Goal: Information Seeking & Learning: Find specific fact

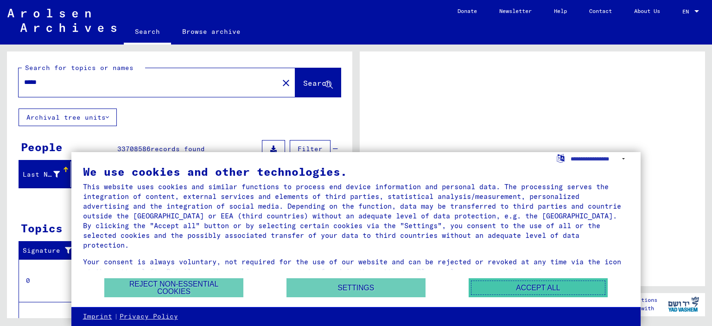
click at [498, 285] on button "Accept all" at bounding box center [537, 287] width 139 height 19
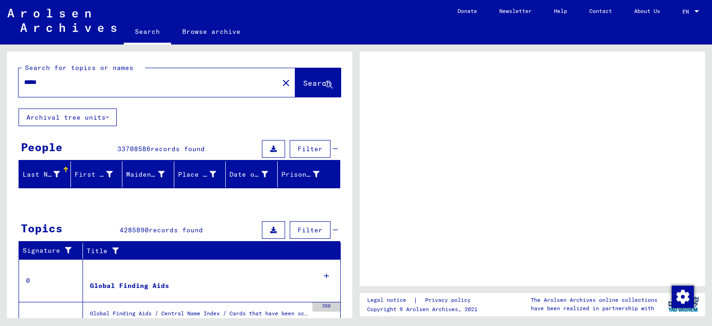
click at [311, 88] on button "Search" at bounding box center [317, 82] width 45 height 29
click at [311, 85] on span "Search" at bounding box center [317, 82] width 28 height 9
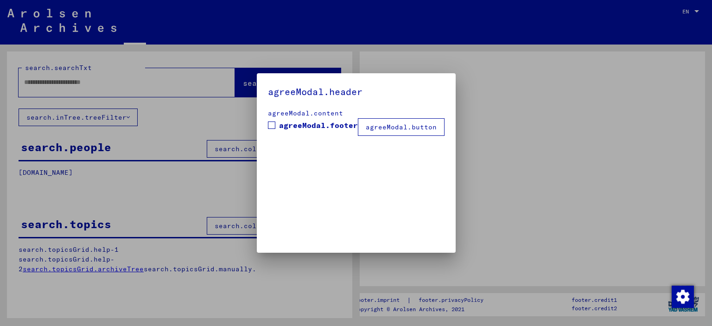
type input "*****"
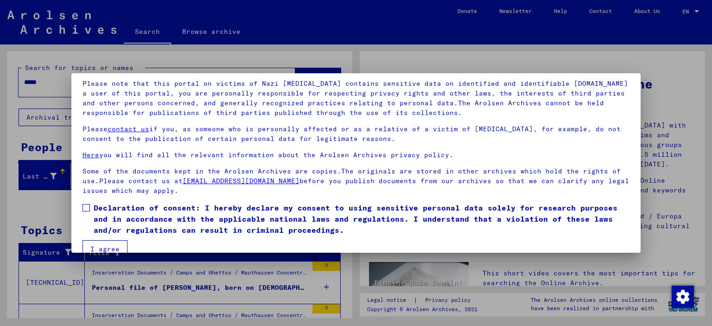
scroll to position [78, 0]
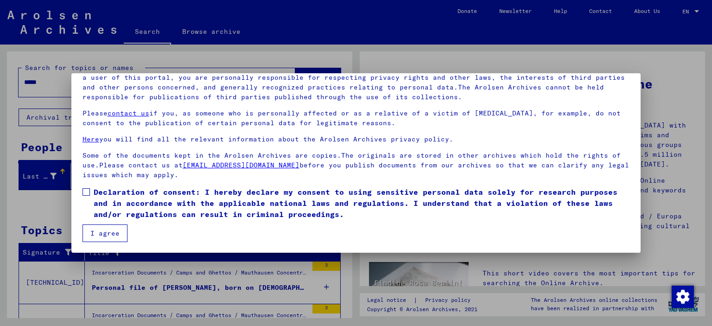
click at [96, 232] on button "I agree" at bounding box center [104, 233] width 45 height 18
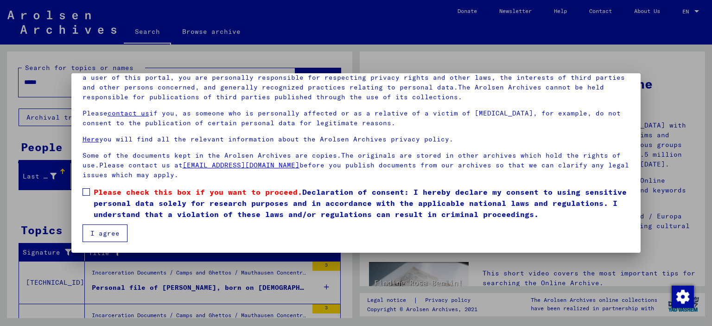
scroll to position [78, 0]
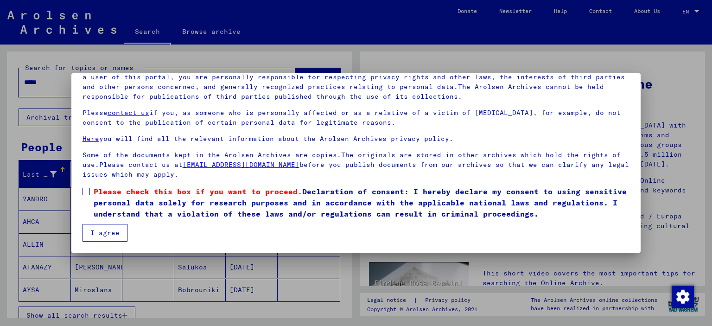
drag, startPoint x: 89, startPoint y: 190, endPoint x: 100, endPoint y: 227, distance: 39.1
click at [89, 190] on span at bounding box center [85, 191] width 7 height 7
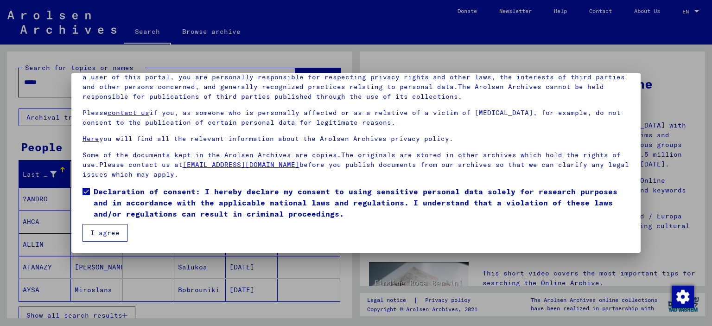
click at [100, 226] on button "I agree" at bounding box center [104, 233] width 45 height 18
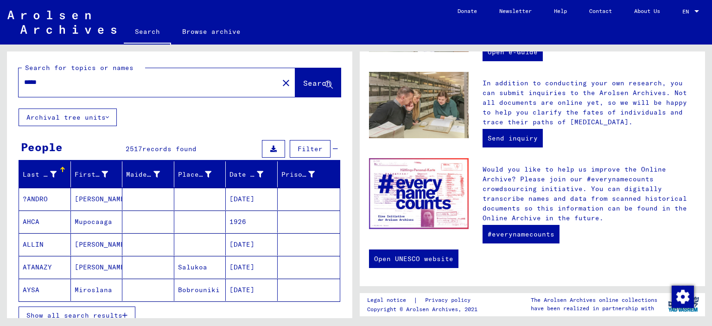
scroll to position [93, 0]
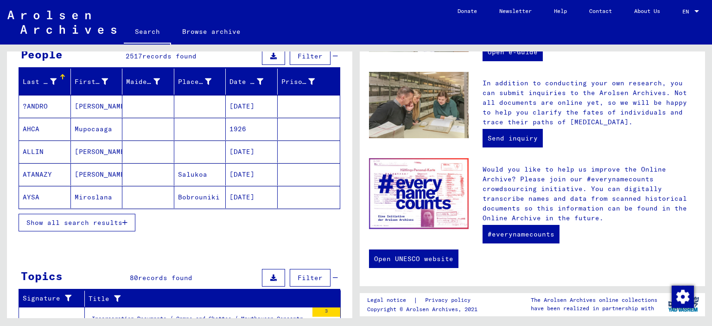
click at [120, 225] on button "Show all search results" at bounding box center [77, 223] width 117 height 18
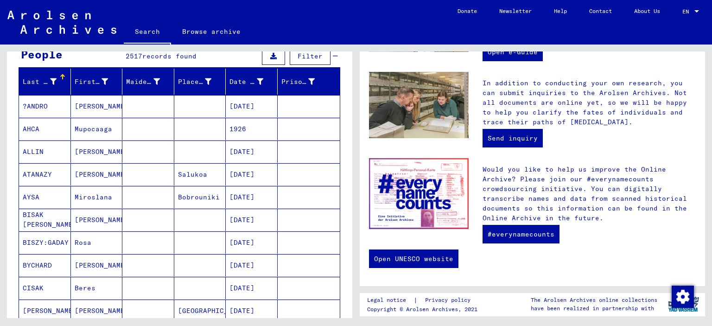
scroll to position [46, 0]
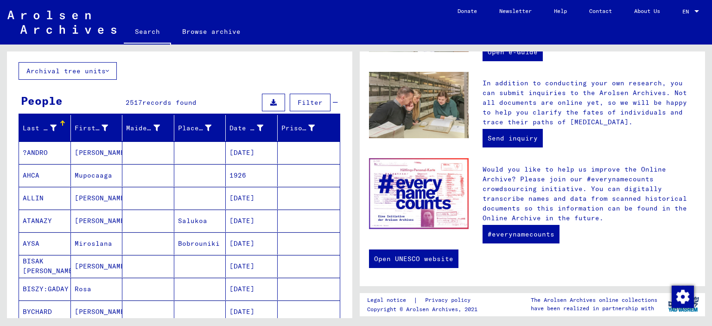
click at [60, 124] on div at bounding box center [63, 123] width 6 height 6
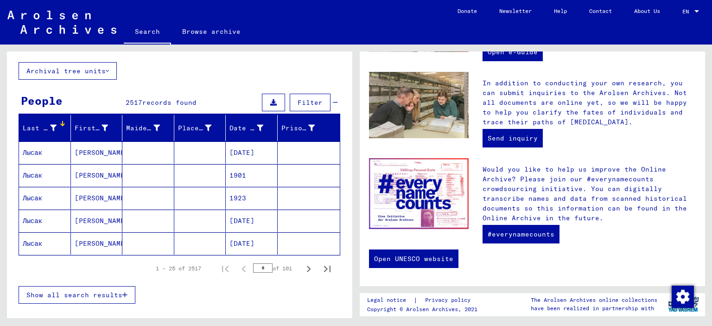
drag, startPoint x: 265, startPoint y: 242, endPoint x: 217, endPoint y: 225, distance: 51.3
click at [226, 248] on mat-cell "[DATE]" at bounding box center [252, 243] width 52 height 22
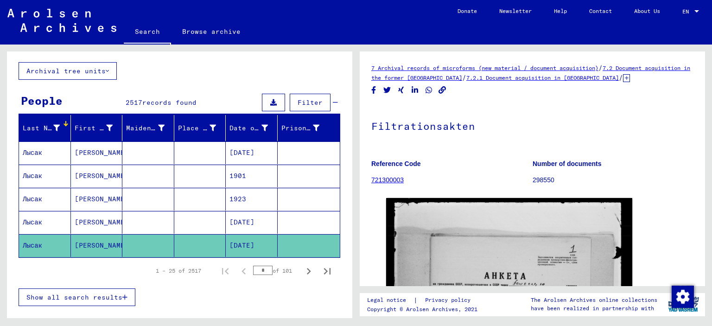
drag, startPoint x: 217, startPoint y: 225, endPoint x: 269, endPoint y: 214, distance: 52.4
click at [269, 214] on mat-cell "[DATE]" at bounding box center [252, 222] width 52 height 23
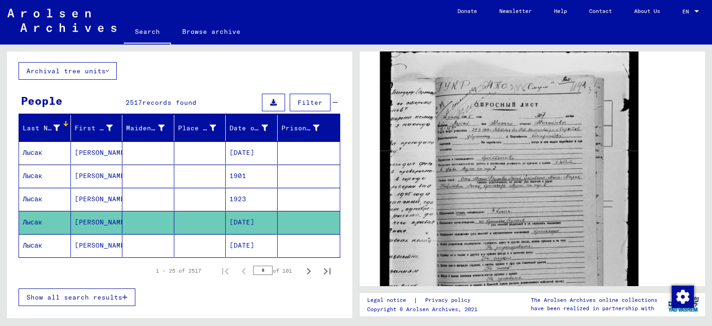
scroll to position [139, 0]
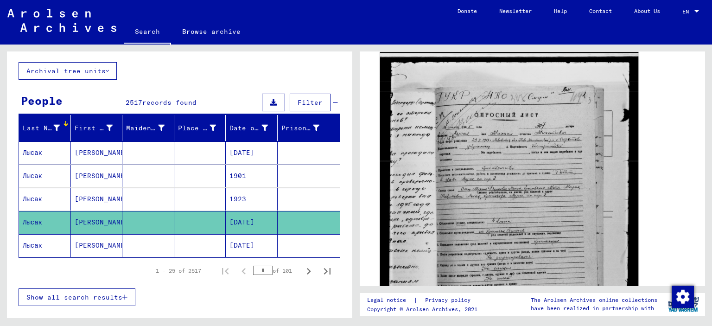
click at [493, 152] on img at bounding box center [509, 216] width 258 height 330
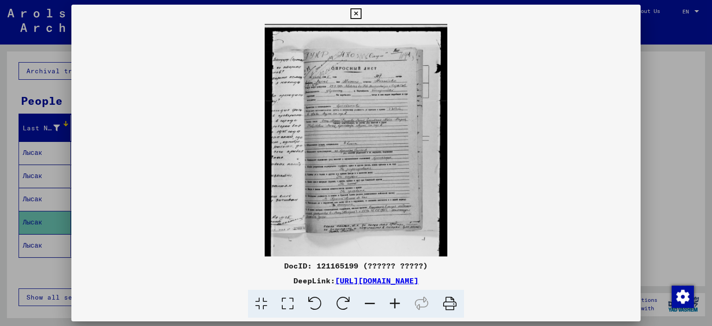
click at [392, 305] on icon at bounding box center [394, 304] width 25 height 28
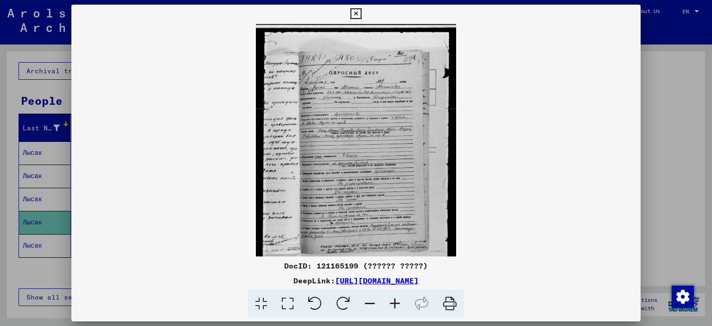
click at [392, 305] on icon at bounding box center [394, 304] width 25 height 28
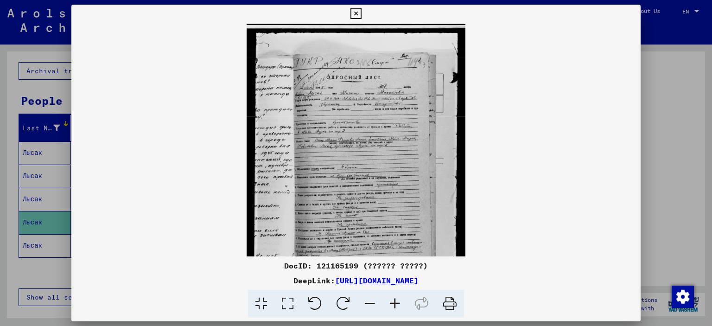
click at [392, 305] on icon at bounding box center [394, 304] width 25 height 28
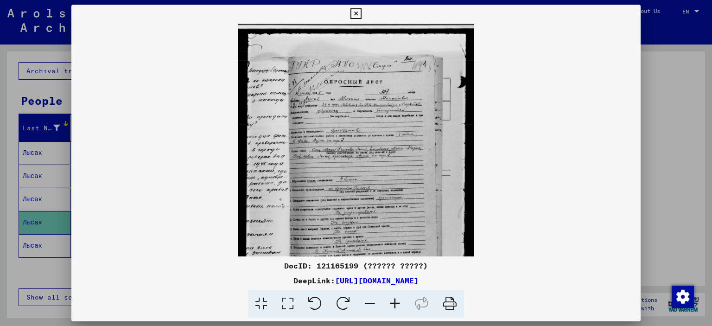
click at [392, 305] on icon at bounding box center [394, 304] width 25 height 28
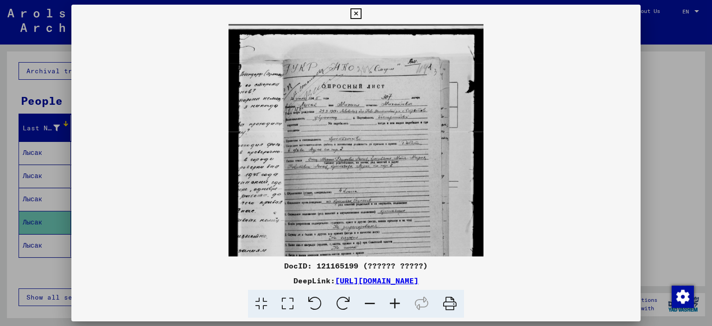
click at [392, 305] on icon at bounding box center [394, 304] width 25 height 28
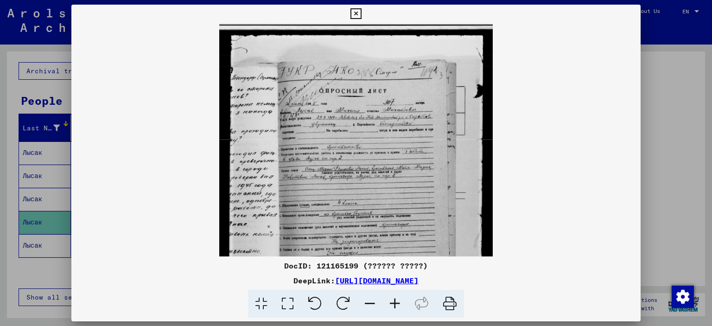
click at [392, 305] on icon at bounding box center [394, 304] width 25 height 28
click at [393, 307] on icon at bounding box center [394, 304] width 25 height 28
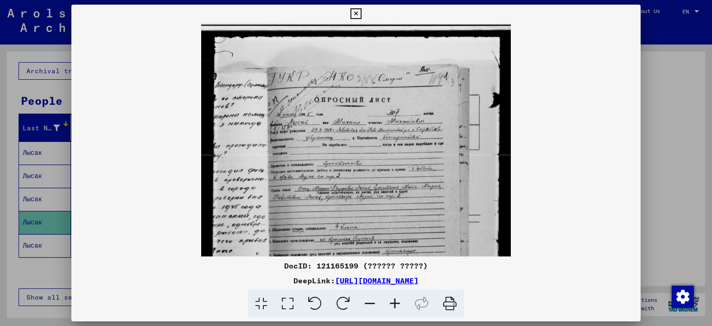
click at [393, 307] on icon at bounding box center [394, 304] width 25 height 28
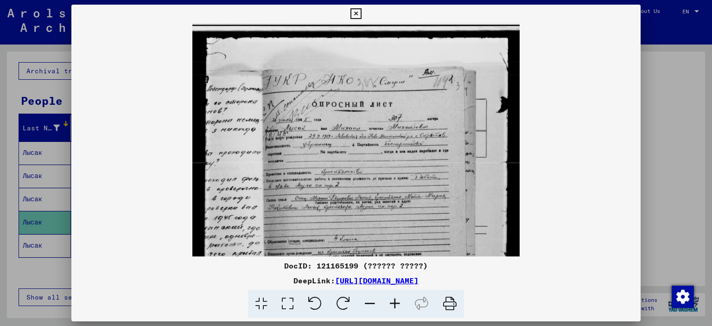
click at [393, 306] on icon at bounding box center [394, 304] width 25 height 28
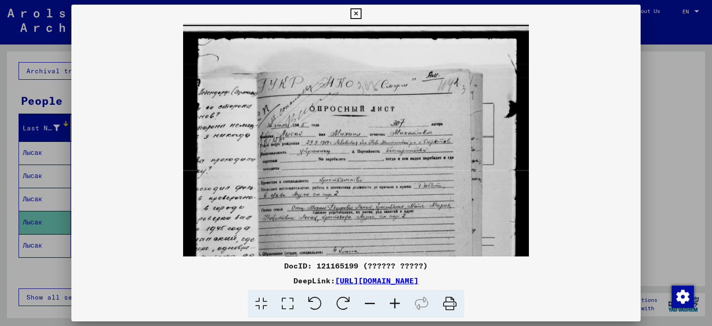
click at [393, 306] on icon at bounding box center [394, 304] width 25 height 28
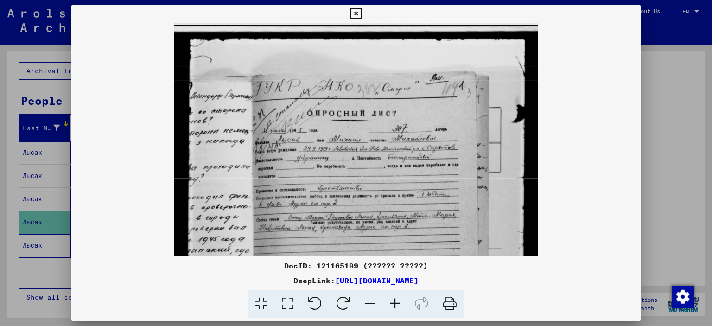
click at [393, 306] on icon at bounding box center [394, 304] width 25 height 28
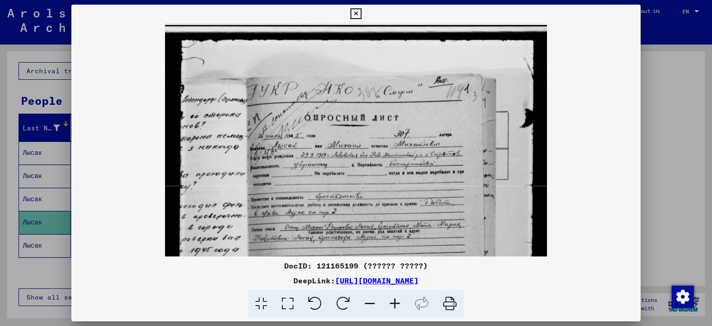
click at [393, 306] on icon at bounding box center [394, 304] width 25 height 28
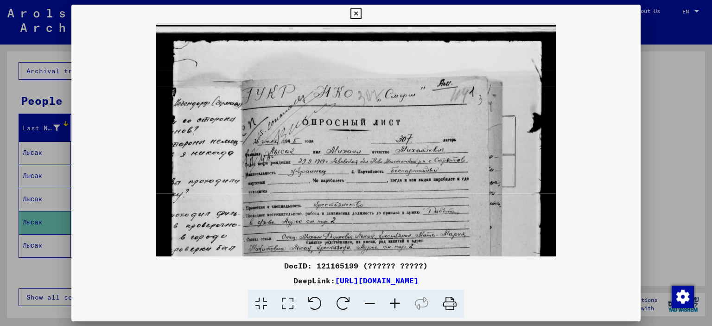
click at [393, 305] on icon at bounding box center [394, 304] width 25 height 28
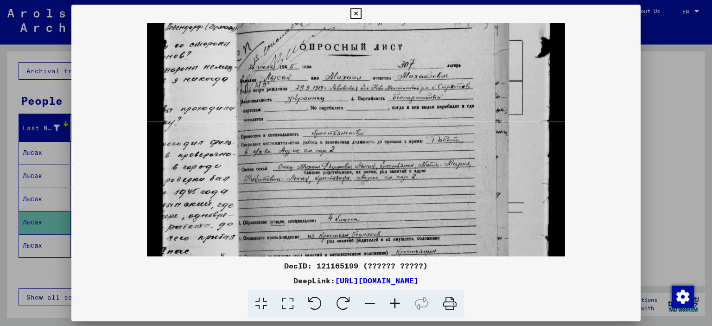
drag, startPoint x: 367, startPoint y: 213, endPoint x: 371, endPoint y: 133, distance: 79.3
click at [371, 133] on img at bounding box center [356, 210] width 418 height 534
click at [394, 300] on icon at bounding box center [394, 304] width 25 height 28
click at [394, 299] on icon at bounding box center [394, 304] width 25 height 28
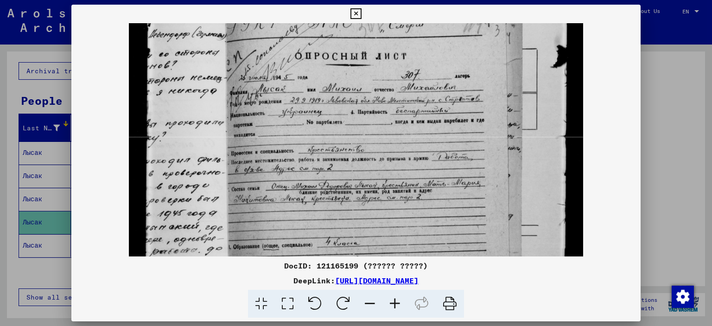
click at [394, 299] on icon at bounding box center [394, 304] width 25 height 28
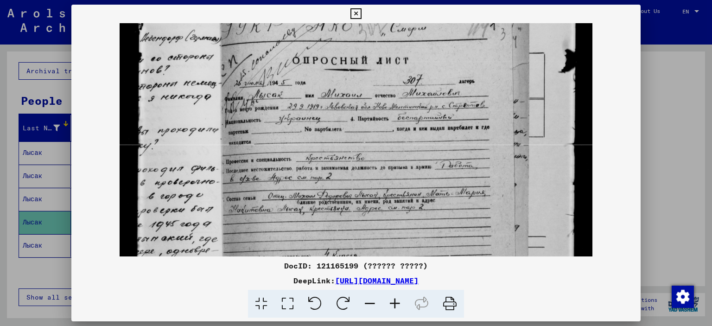
click at [393, 300] on icon at bounding box center [394, 304] width 25 height 28
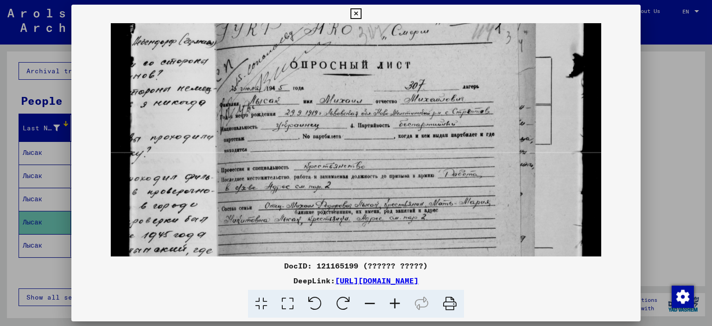
click at [393, 298] on icon at bounding box center [394, 304] width 25 height 28
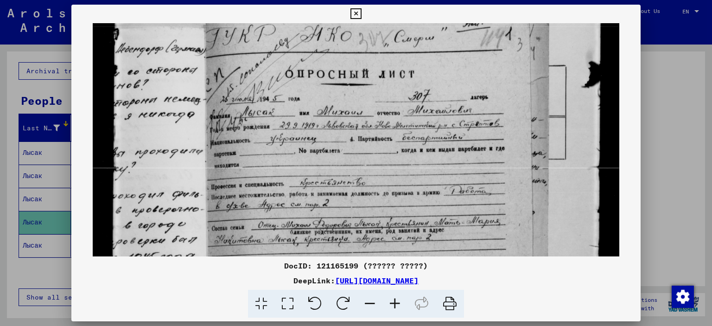
click at [393, 299] on icon at bounding box center [394, 304] width 25 height 28
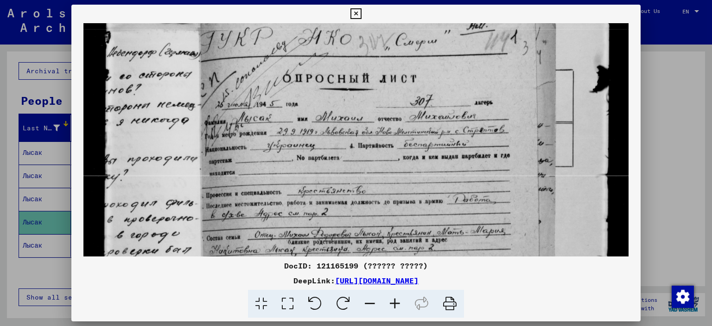
click at [393, 298] on icon at bounding box center [394, 304] width 25 height 28
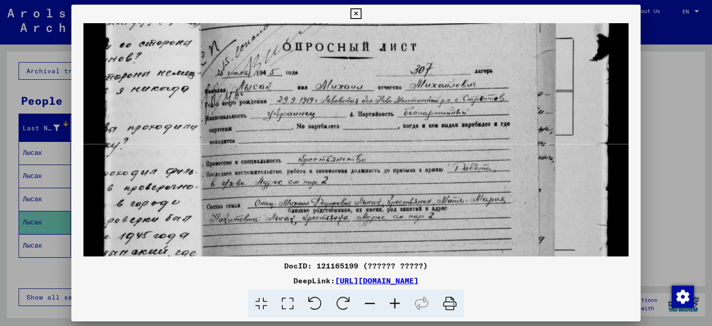
drag, startPoint x: 372, startPoint y: 190, endPoint x: 372, endPoint y: 157, distance: 33.4
click at [372, 157] on img at bounding box center [355, 260] width 545 height 696
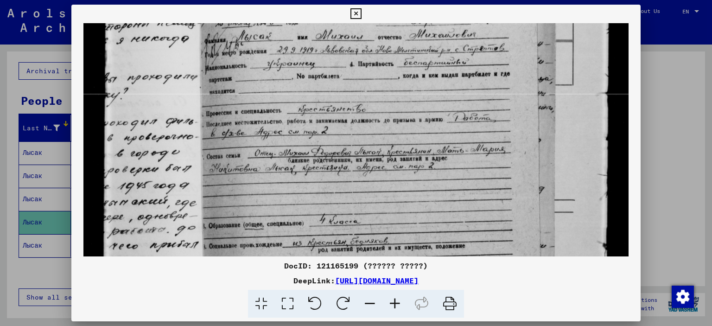
scroll to position [163, 0]
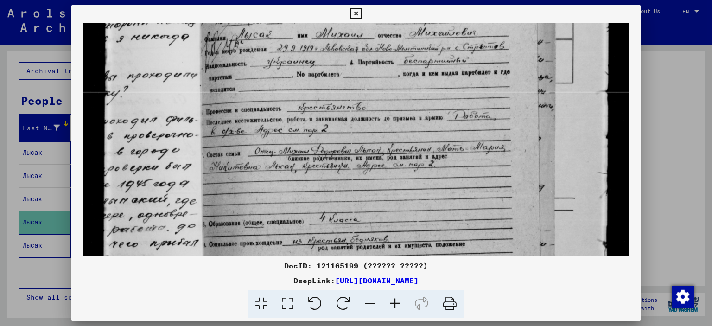
drag, startPoint x: 337, startPoint y: 198, endPoint x: 337, endPoint y: 152, distance: 45.4
click at [337, 152] on img at bounding box center [355, 208] width 545 height 696
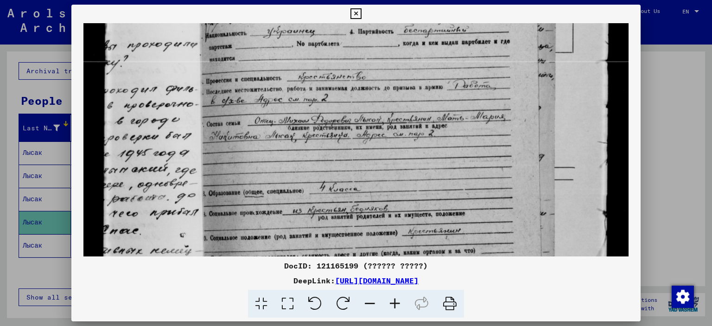
scroll to position [193, 0]
drag, startPoint x: 380, startPoint y: 185, endPoint x: 379, endPoint y: 156, distance: 29.2
click at [379, 156] on img at bounding box center [355, 178] width 545 height 696
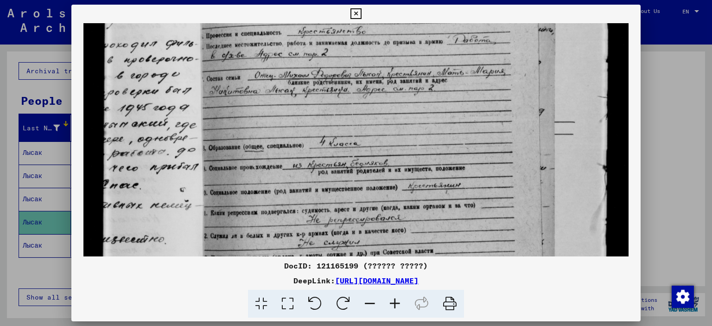
scroll to position [239, 0]
drag, startPoint x: 422, startPoint y: 153, endPoint x: 419, endPoint y: 118, distance: 35.4
click at [419, 118] on img at bounding box center [355, 132] width 545 height 696
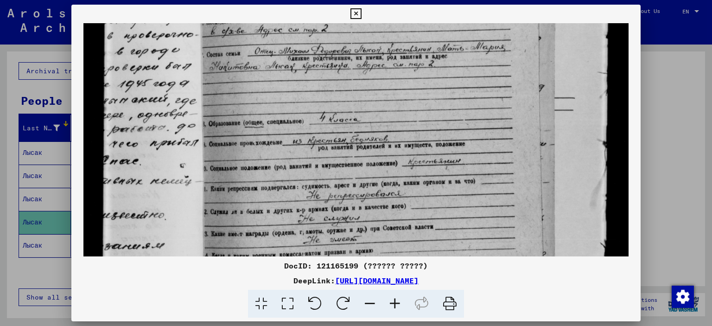
scroll to position [264, 0]
drag, startPoint x: 386, startPoint y: 154, endPoint x: 382, endPoint y: 129, distance: 24.9
click at [382, 129] on img at bounding box center [355, 107] width 545 height 696
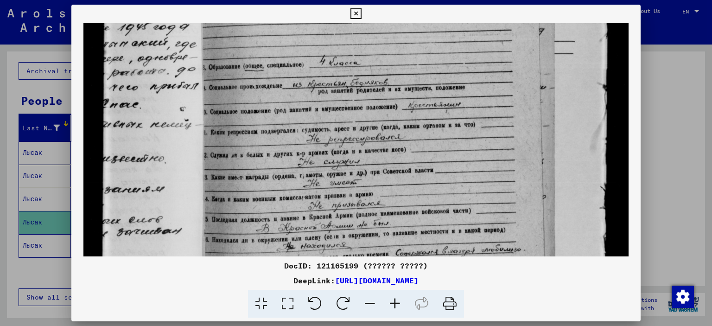
drag, startPoint x: 356, startPoint y: 151, endPoint x: 357, endPoint y: 111, distance: 40.3
click at [357, 115] on img at bounding box center [355, 52] width 545 height 696
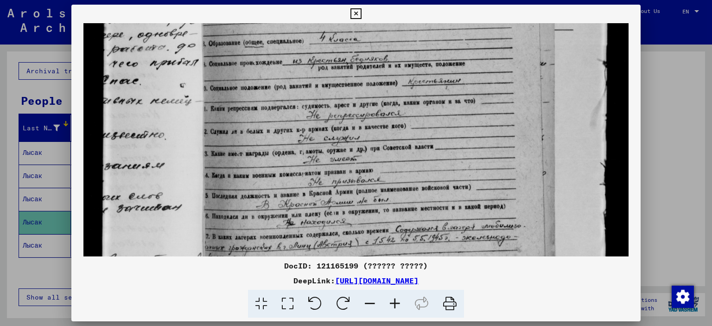
scroll to position [384, 0]
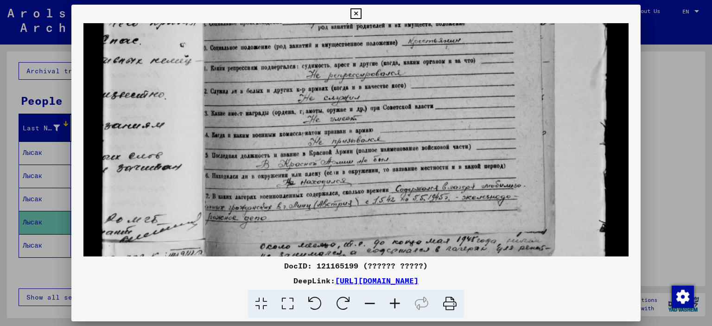
drag, startPoint x: 387, startPoint y: 145, endPoint x: 391, endPoint y: 139, distance: 8.1
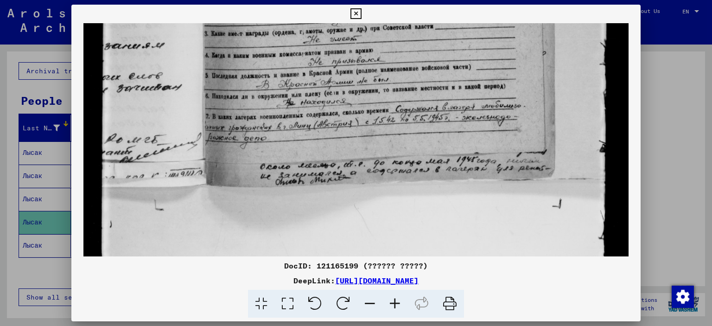
drag, startPoint x: 376, startPoint y: 141, endPoint x: 377, endPoint y: 132, distance: 9.3
drag, startPoint x: 391, startPoint y: 207, endPoint x: 404, endPoint y: 283, distance: 77.1
click at [401, 283] on div "DocID: 121165199 (?????? ?????) DeepLink: [URL][DOMAIN_NAME]" at bounding box center [355, 161] width 569 height 313
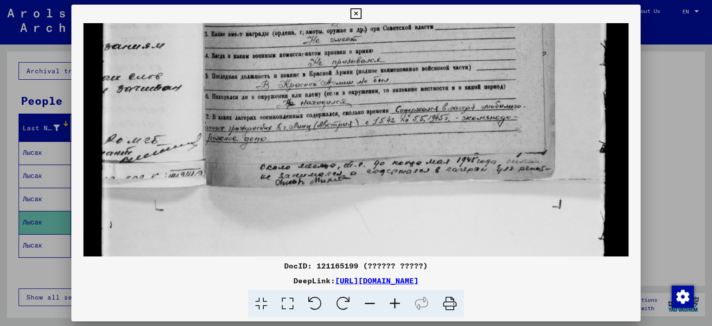
scroll to position [343, 0]
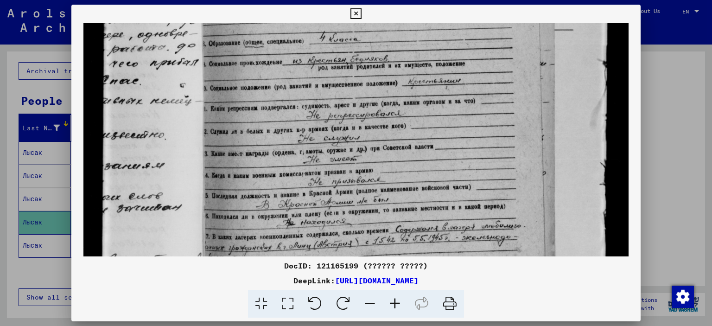
drag, startPoint x: 660, startPoint y: 83, endPoint x: 233, endPoint y: 207, distance: 443.8
click at [660, 84] on div at bounding box center [356, 163] width 712 height 326
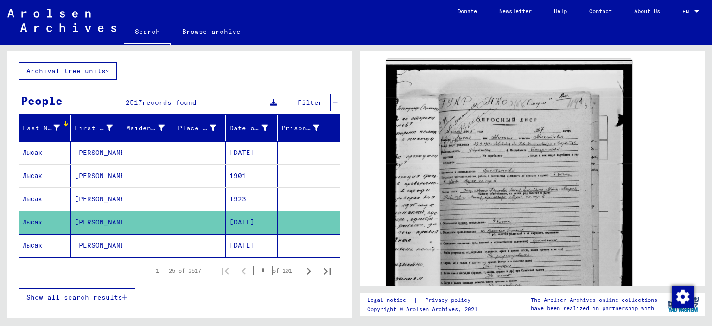
click at [248, 242] on mat-cell "[DATE]" at bounding box center [252, 245] width 52 height 23
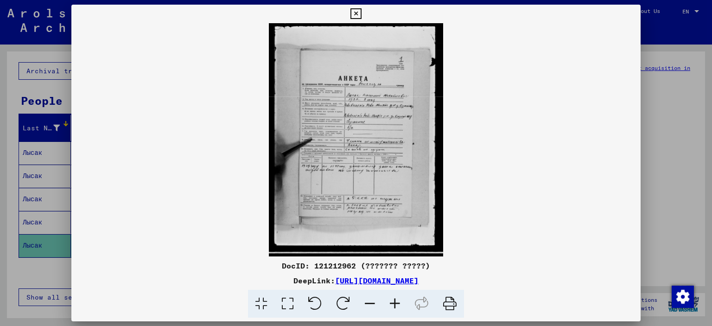
click at [396, 307] on icon at bounding box center [394, 304] width 25 height 28
click at [396, 306] on icon at bounding box center [394, 304] width 25 height 28
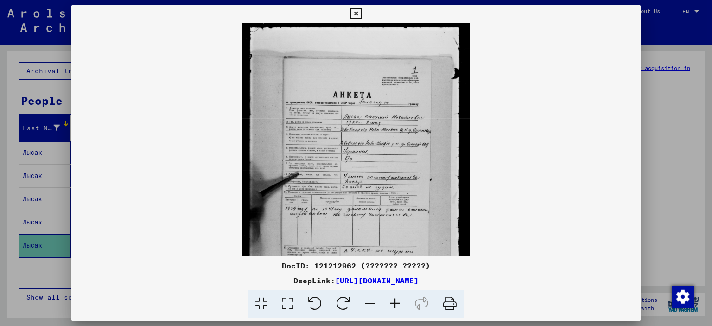
click at [390, 305] on icon at bounding box center [394, 304] width 25 height 28
click at [391, 305] on icon at bounding box center [394, 304] width 25 height 28
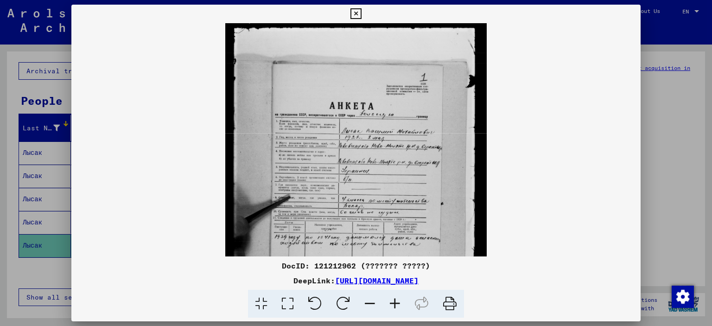
click at [391, 305] on icon at bounding box center [394, 304] width 25 height 28
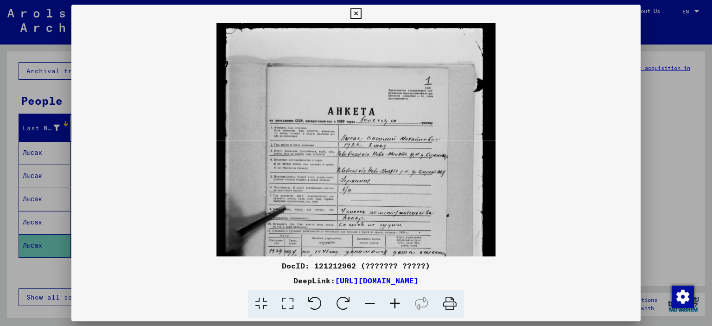
click at [391, 305] on icon at bounding box center [394, 304] width 25 height 28
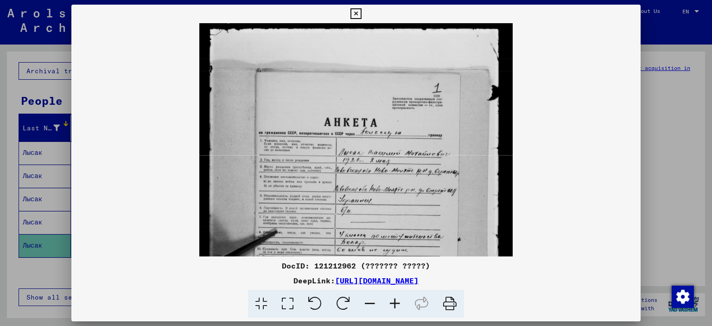
click at [391, 305] on icon at bounding box center [394, 304] width 25 height 28
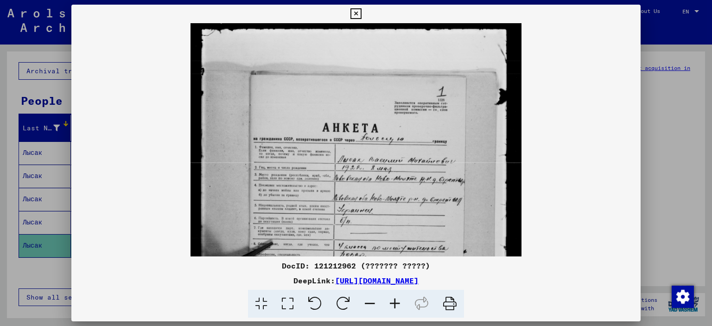
click at [391, 305] on icon at bounding box center [394, 304] width 25 height 28
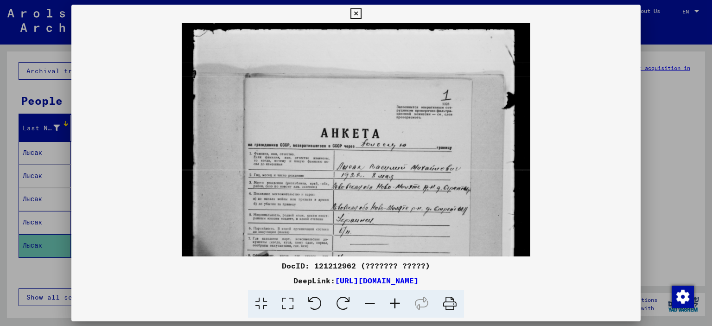
click at [391, 305] on icon at bounding box center [394, 304] width 25 height 28
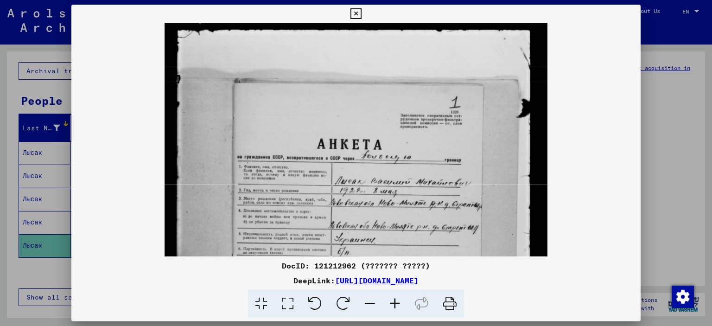
click at [391, 305] on icon at bounding box center [394, 304] width 25 height 28
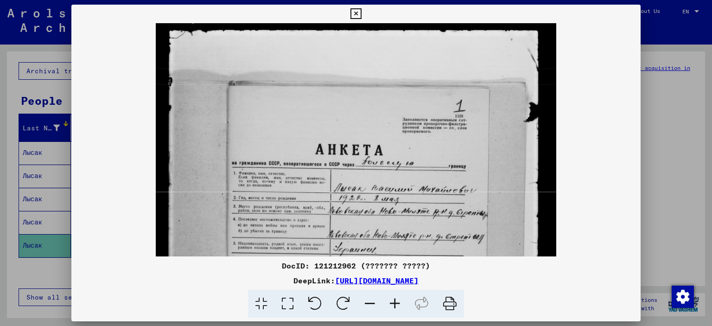
drag, startPoint x: 391, startPoint y: 305, endPoint x: 396, endPoint y: 277, distance: 28.3
click at [390, 305] on icon at bounding box center [394, 304] width 25 height 28
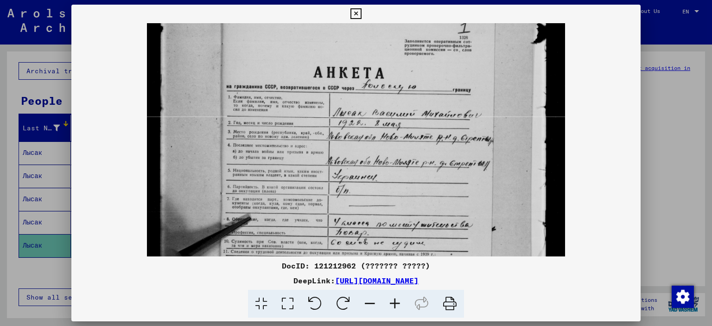
drag, startPoint x: 399, startPoint y: 162, endPoint x: 401, endPoint y: 115, distance: 46.3
click at [401, 115] on img at bounding box center [355, 219] width 417 height 557
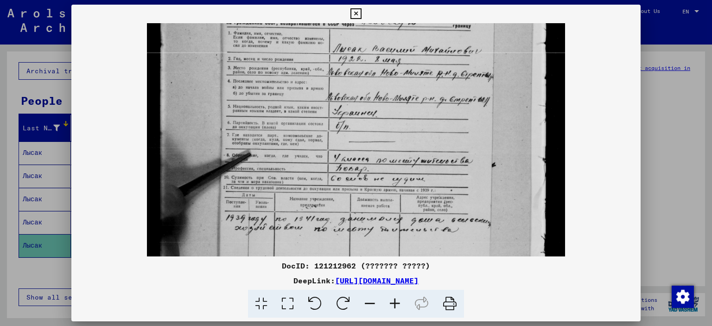
scroll to position [139, 0]
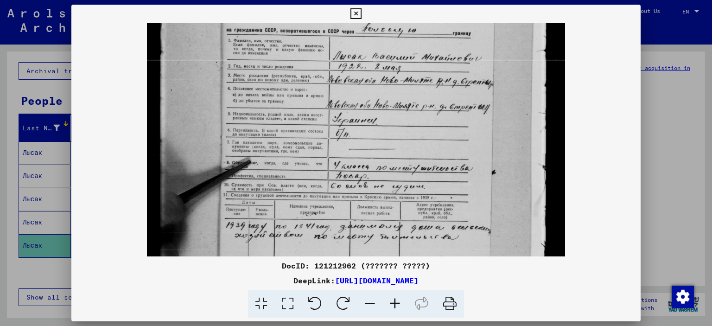
drag, startPoint x: 410, startPoint y: 187, endPoint x: 404, endPoint y: 134, distance: 53.2
click at [404, 134] on img at bounding box center [355, 162] width 417 height 557
click at [358, 13] on icon at bounding box center [355, 13] width 11 height 11
click at [239, 156] on img at bounding box center [355, 162] width 417 height 557
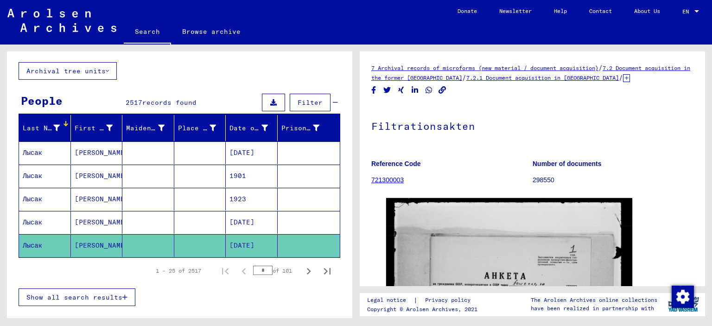
click at [239, 157] on mat-cell "[DATE]" at bounding box center [252, 152] width 52 height 23
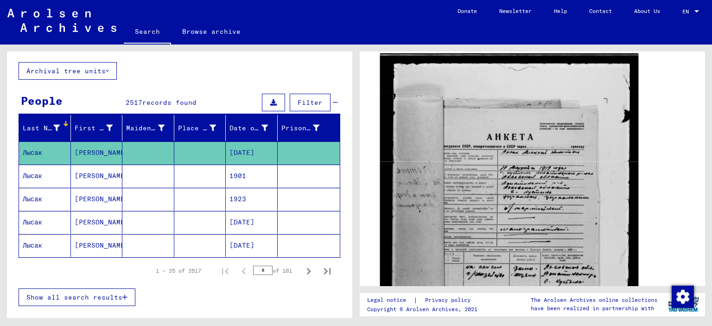
scroll to position [139, 0]
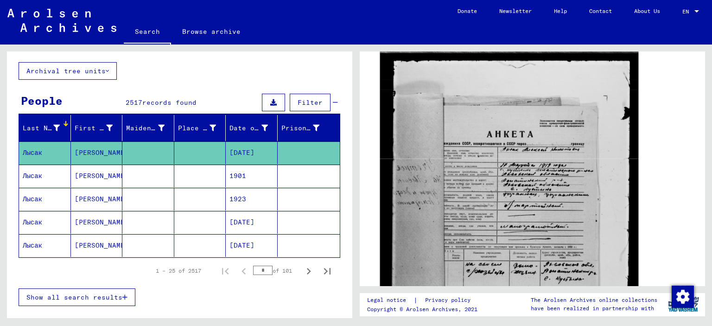
click at [504, 189] on img at bounding box center [509, 221] width 258 height 342
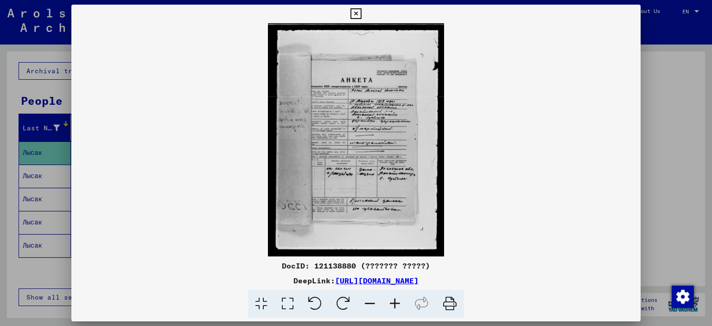
click at [393, 297] on icon at bounding box center [394, 304] width 25 height 28
click at [393, 300] on icon at bounding box center [394, 304] width 25 height 28
click at [393, 302] on icon at bounding box center [394, 304] width 25 height 28
click at [392, 302] on icon at bounding box center [394, 304] width 25 height 28
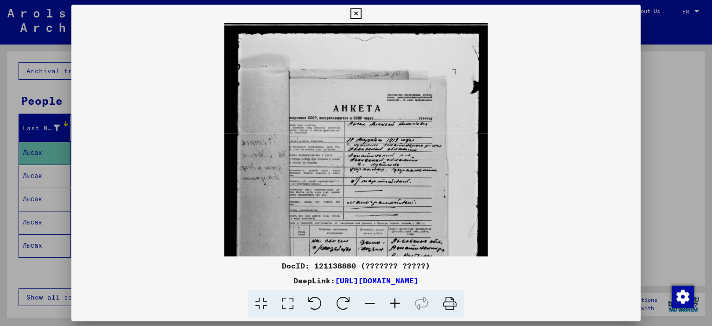
click at [392, 302] on icon at bounding box center [394, 304] width 25 height 28
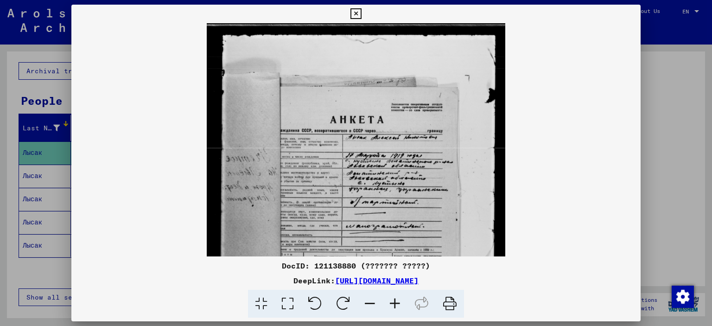
click at [393, 302] on icon at bounding box center [394, 304] width 25 height 28
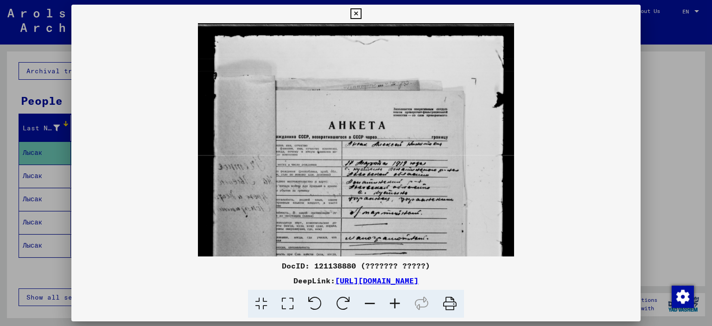
click at [393, 302] on icon at bounding box center [394, 304] width 25 height 28
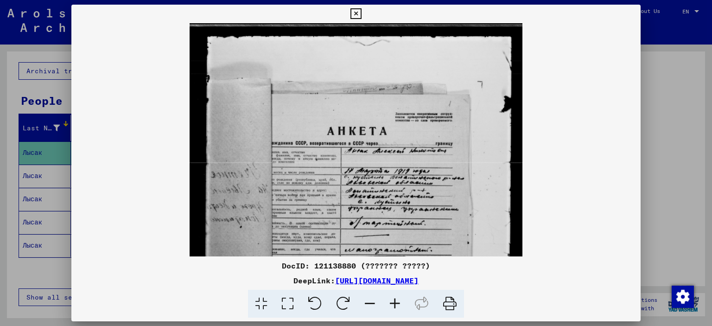
click at [393, 302] on icon at bounding box center [394, 304] width 25 height 28
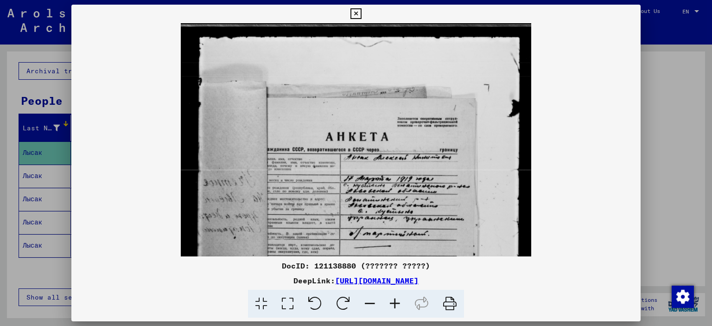
click at [393, 302] on icon at bounding box center [394, 304] width 25 height 28
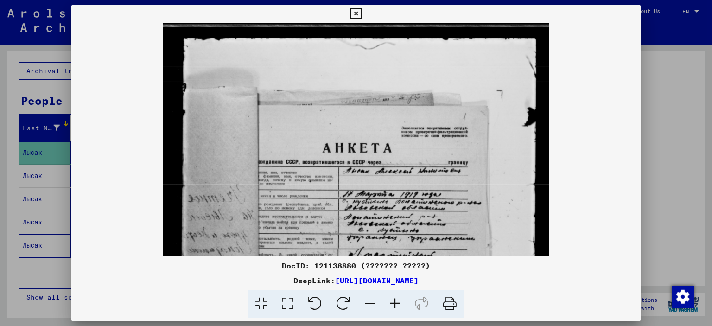
click at [393, 302] on icon at bounding box center [394, 304] width 25 height 28
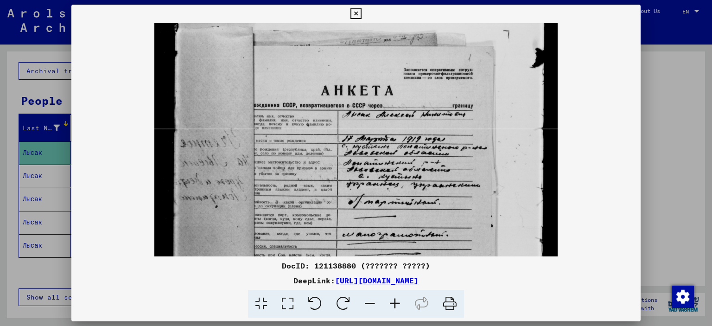
drag, startPoint x: 379, startPoint y: 200, endPoint x: 385, endPoint y: 136, distance: 64.3
click at [385, 136] on img at bounding box center [355, 227] width 403 height 534
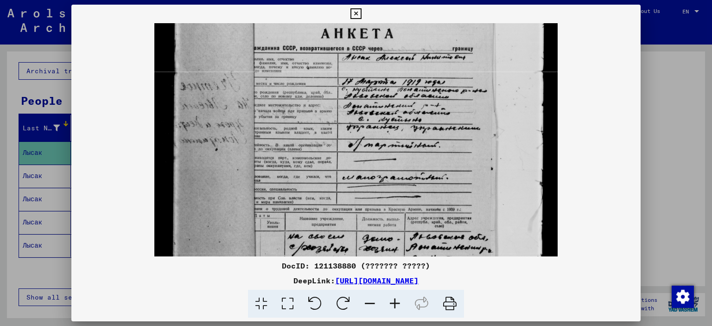
drag, startPoint x: 391, startPoint y: 185, endPoint x: 399, endPoint y: 164, distance: 22.5
click at [402, 164] on img at bounding box center [355, 170] width 403 height 534
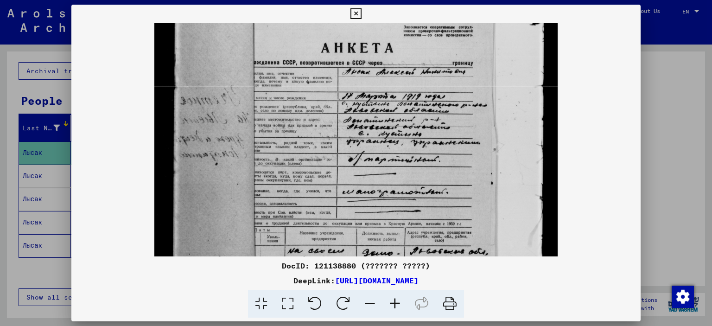
drag, startPoint x: 411, startPoint y: 105, endPoint x: 411, endPoint y: 91, distance: 14.4
click at [411, 91] on img at bounding box center [355, 185] width 403 height 534
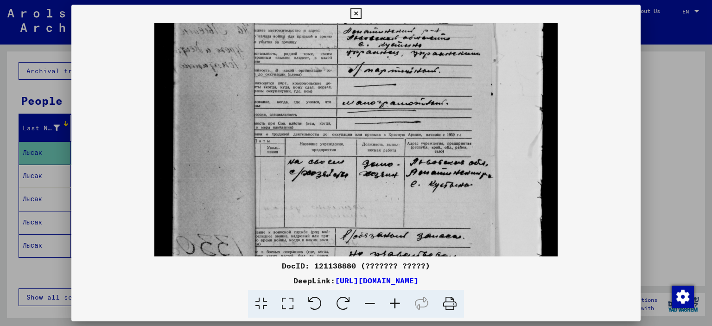
drag, startPoint x: 419, startPoint y: 131, endPoint x: 421, endPoint y: 121, distance: 10.5
click at [421, 122] on img at bounding box center [355, 96] width 403 height 534
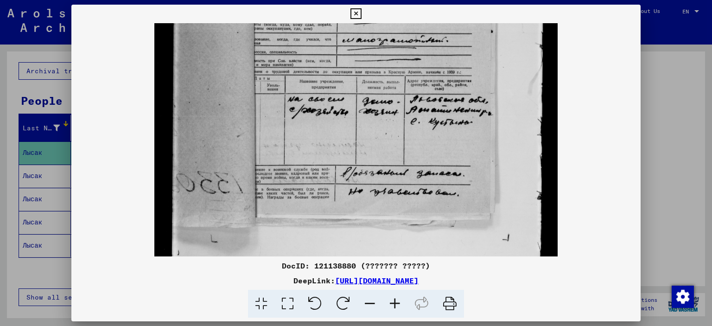
click at [357, 13] on icon at bounding box center [355, 13] width 11 height 11
click at [263, 172] on img at bounding box center [355, 33] width 403 height 534
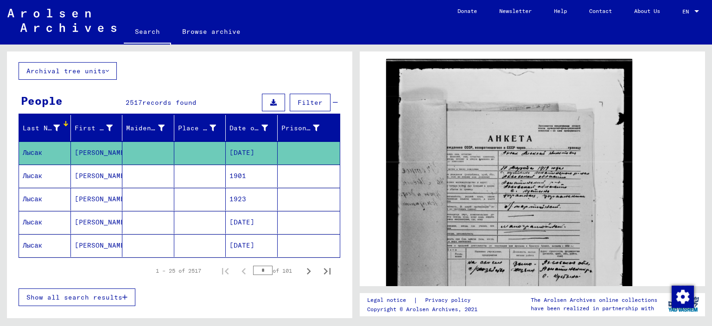
click at [264, 171] on mat-cell "1901" at bounding box center [252, 175] width 52 height 23
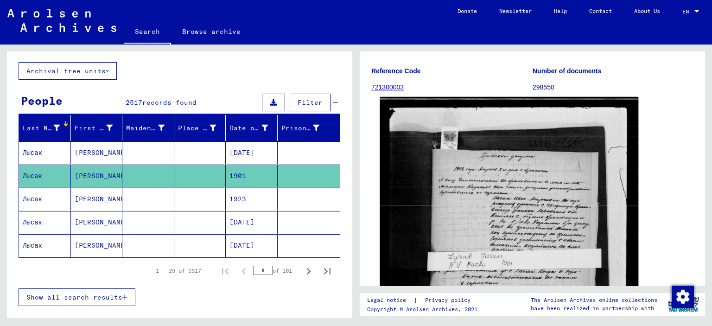
click at [514, 199] on img at bounding box center [509, 269] width 258 height 345
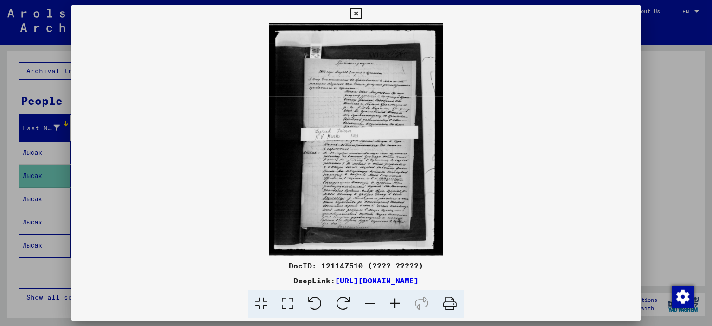
click at [359, 168] on img at bounding box center [355, 139] width 569 height 233
click at [398, 304] on icon at bounding box center [394, 304] width 25 height 28
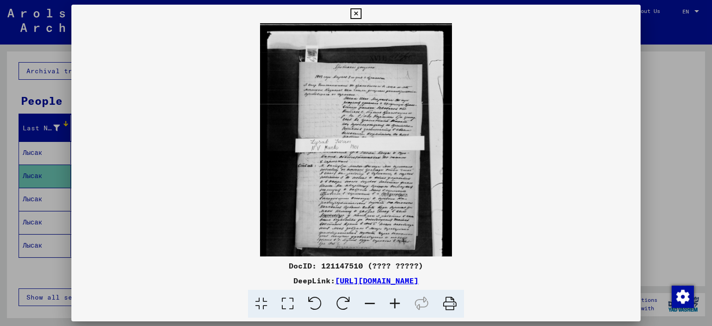
click at [398, 304] on icon at bounding box center [394, 304] width 25 height 28
click at [397, 303] on icon at bounding box center [394, 304] width 25 height 28
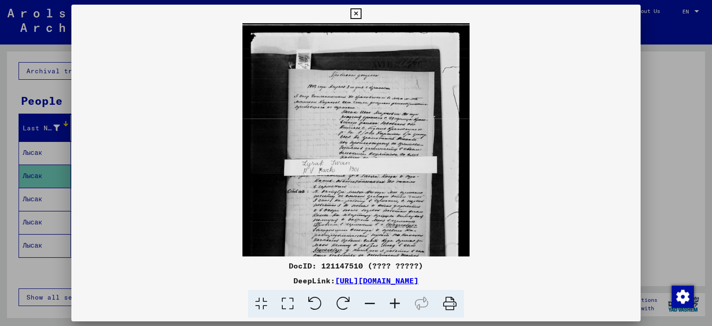
click at [397, 303] on icon at bounding box center [394, 304] width 25 height 28
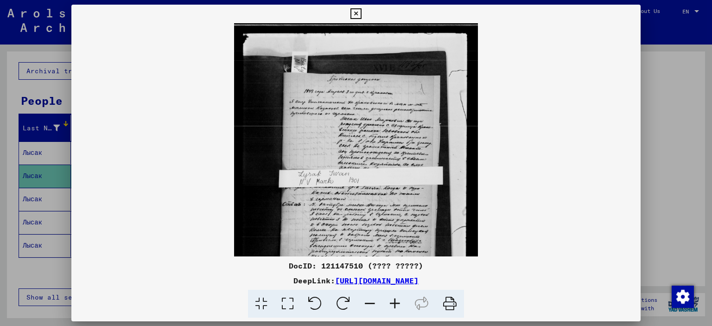
click at [397, 303] on icon at bounding box center [394, 304] width 25 height 28
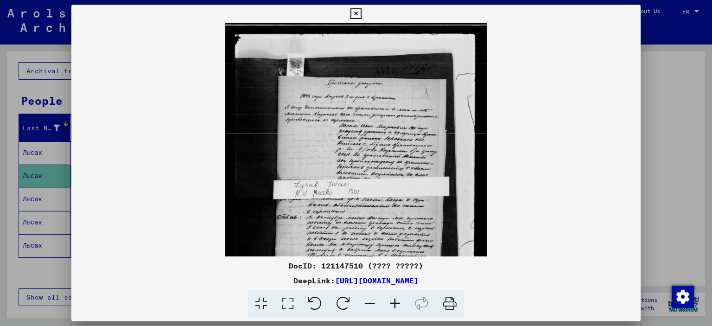
click at [397, 302] on icon at bounding box center [394, 304] width 25 height 28
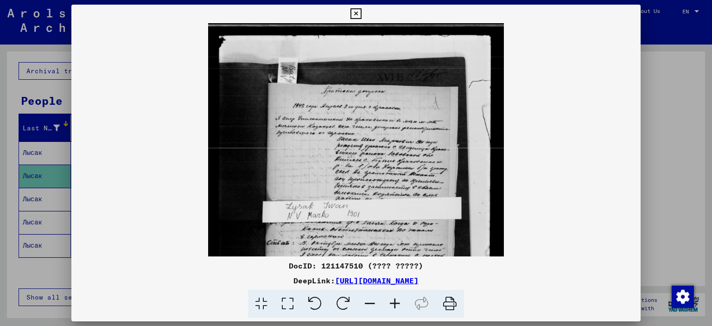
click at [397, 302] on icon at bounding box center [394, 304] width 25 height 28
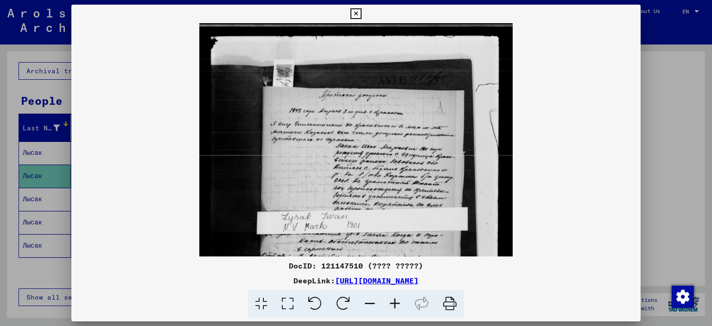
click at [397, 302] on icon at bounding box center [394, 304] width 25 height 28
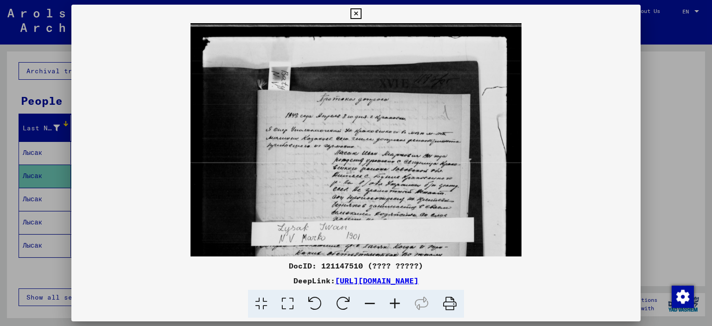
click at [397, 302] on icon at bounding box center [394, 304] width 25 height 28
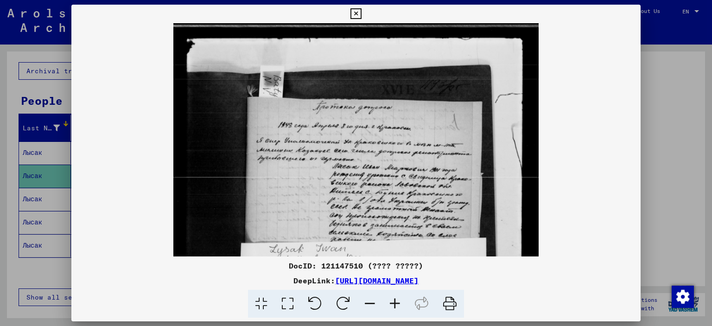
click at [397, 301] on icon at bounding box center [394, 304] width 25 height 28
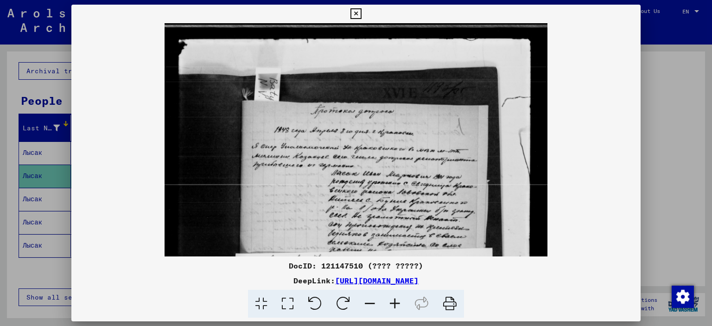
click at [397, 301] on icon at bounding box center [394, 304] width 25 height 28
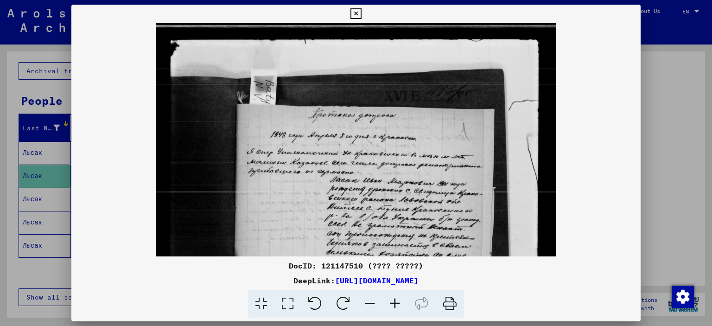
click at [397, 300] on icon at bounding box center [394, 304] width 25 height 28
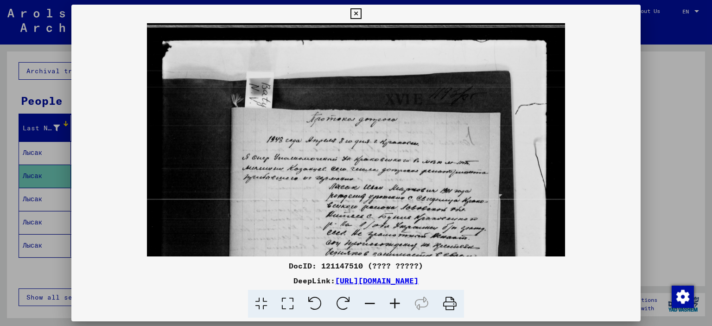
click at [397, 301] on icon at bounding box center [394, 304] width 25 height 28
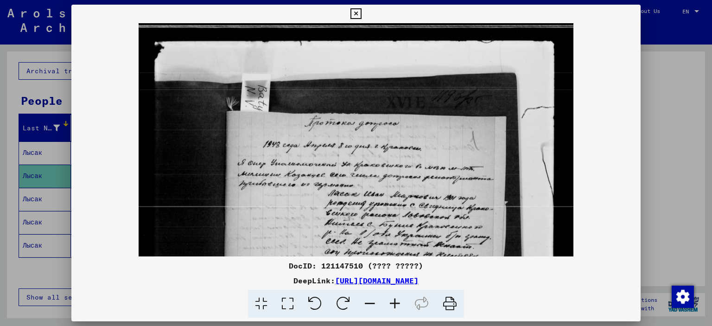
click at [397, 300] on icon at bounding box center [394, 304] width 25 height 28
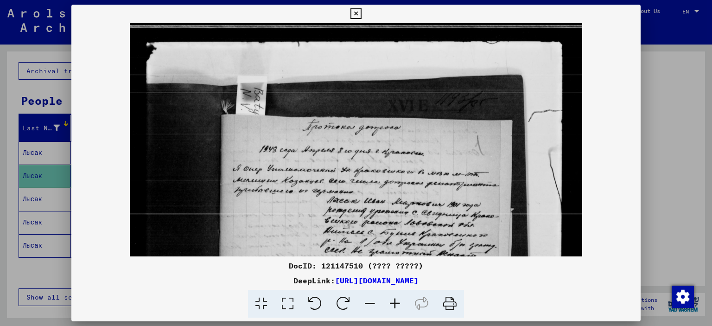
click at [397, 300] on icon at bounding box center [394, 304] width 25 height 28
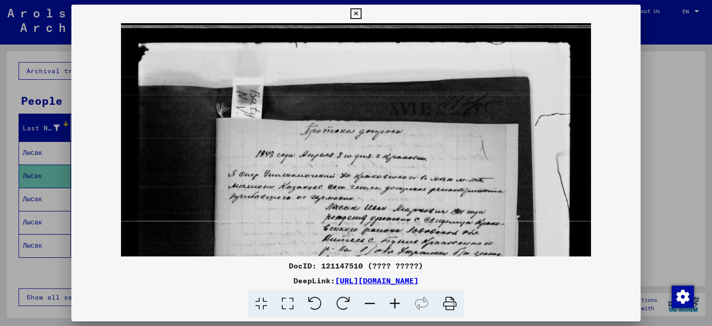
click at [397, 300] on icon at bounding box center [394, 304] width 25 height 28
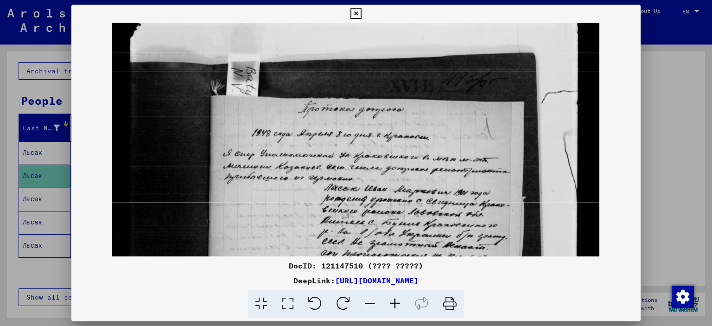
drag, startPoint x: 398, startPoint y: 208, endPoint x: 399, endPoint y: 146, distance: 62.5
click at [400, 149] on img at bounding box center [355, 322] width 487 height 650
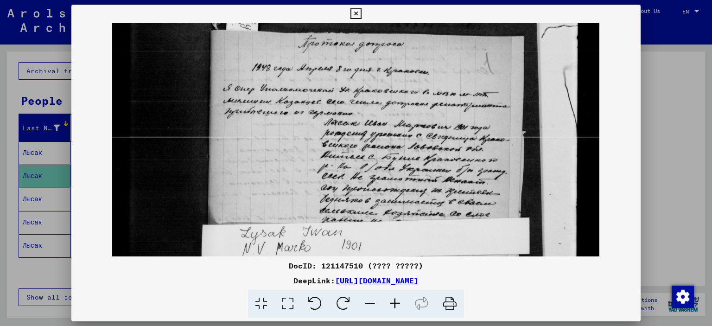
drag, startPoint x: 400, startPoint y: 207, endPoint x: 401, endPoint y: 177, distance: 29.7
click at [401, 177] on img at bounding box center [355, 257] width 487 height 650
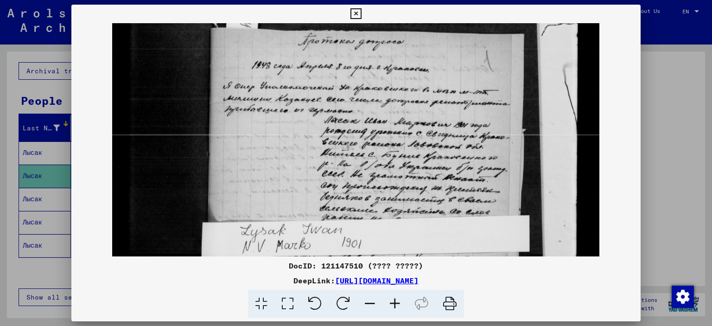
drag, startPoint x: 400, startPoint y: 207, endPoint x: 402, endPoint y: 170, distance: 37.1
click at [402, 173] on img at bounding box center [355, 255] width 487 height 650
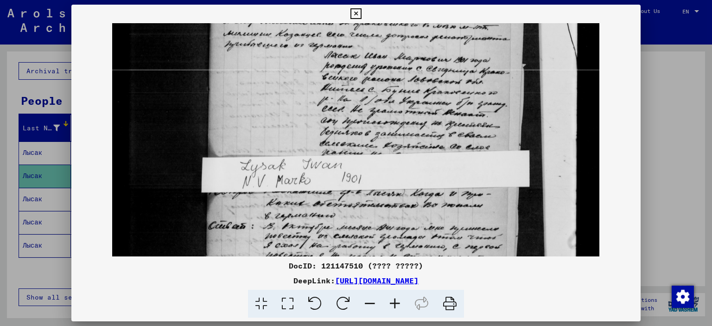
drag, startPoint x: 400, startPoint y: 217, endPoint x: 402, endPoint y: 183, distance: 34.3
click at [402, 183] on img at bounding box center [355, 190] width 487 height 650
drag, startPoint x: 402, startPoint y: 206, endPoint x: 408, endPoint y: 180, distance: 27.1
click at [407, 181] on img at bounding box center [355, 189] width 487 height 650
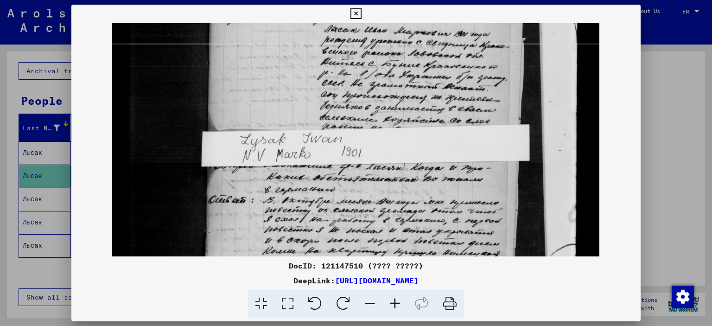
drag, startPoint x: 409, startPoint y: 191, endPoint x: 410, endPoint y: 183, distance: 8.8
click at [410, 185] on img at bounding box center [355, 164] width 487 height 650
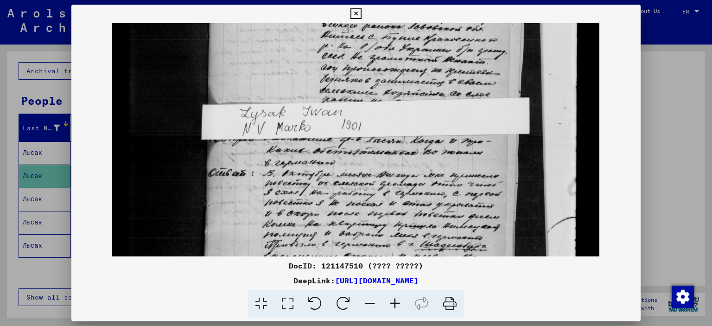
drag, startPoint x: 408, startPoint y: 189, endPoint x: 408, endPoint y: 177, distance: 11.6
click at [408, 179] on img at bounding box center [355, 137] width 487 height 650
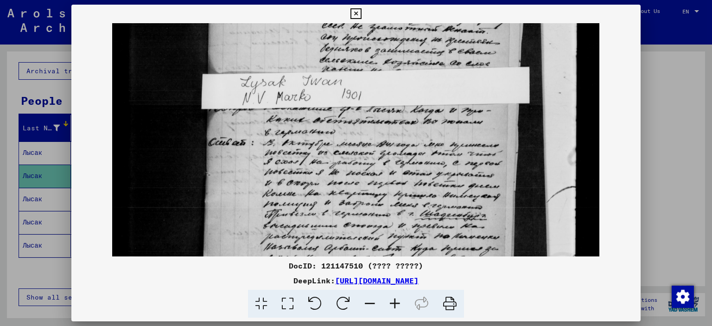
drag, startPoint x: 406, startPoint y: 190, endPoint x: 408, endPoint y: 185, distance: 5.4
click at [406, 187] on img at bounding box center [355, 106] width 487 height 650
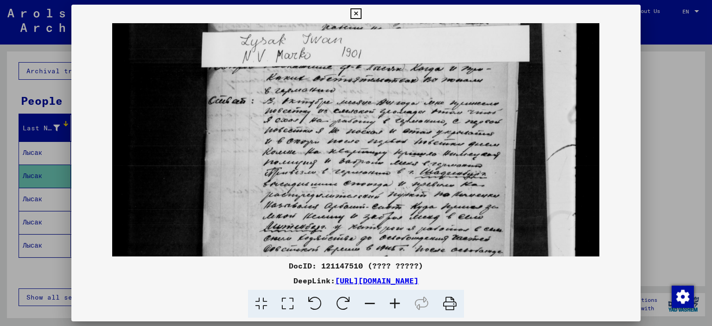
drag, startPoint x: 404, startPoint y: 207, endPoint x: 411, endPoint y: 191, distance: 17.6
click at [411, 191] on img at bounding box center [355, 65] width 487 height 650
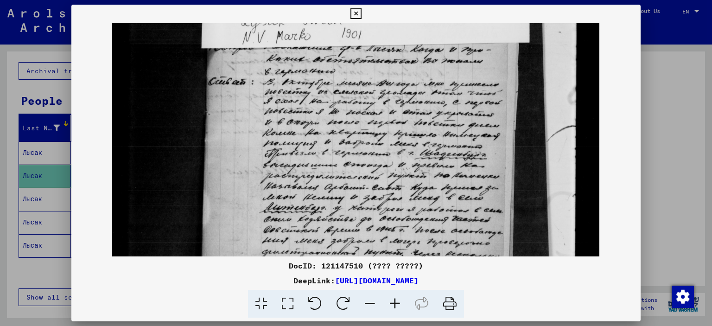
click at [416, 185] on img at bounding box center [355, 46] width 487 height 650
drag, startPoint x: 409, startPoint y: 205, endPoint x: 412, endPoint y: 171, distance: 33.9
click at [412, 172] on img at bounding box center [355, 46] width 487 height 650
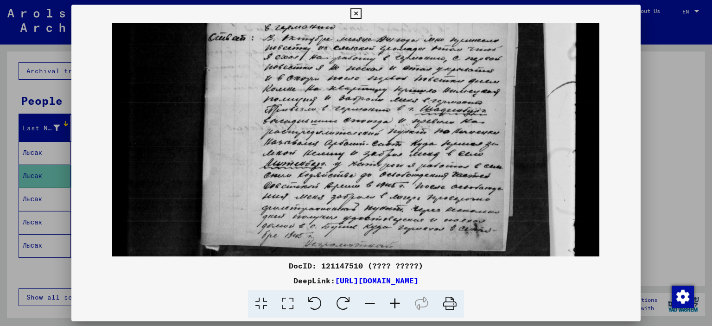
drag, startPoint x: 405, startPoint y: 199, endPoint x: 411, endPoint y: 178, distance: 21.4
click at [411, 181] on img at bounding box center [355, 2] width 487 height 650
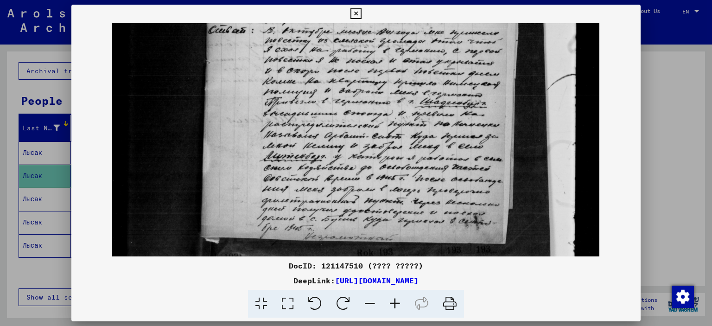
click at [354, 14] on icon at bounding box center [355, 13] width 11 height 11
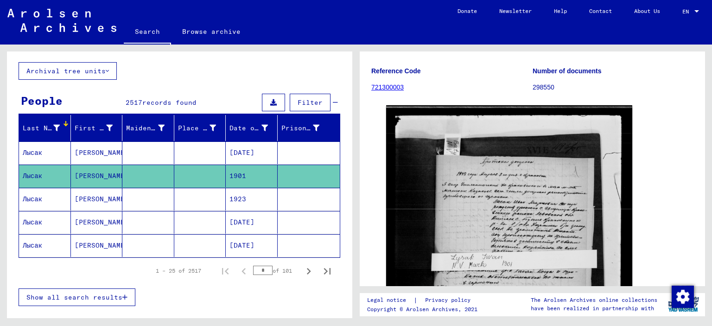
click at [226, 200] on mat-cell "1923" at bounding box center [252, 199] width 52 height 23
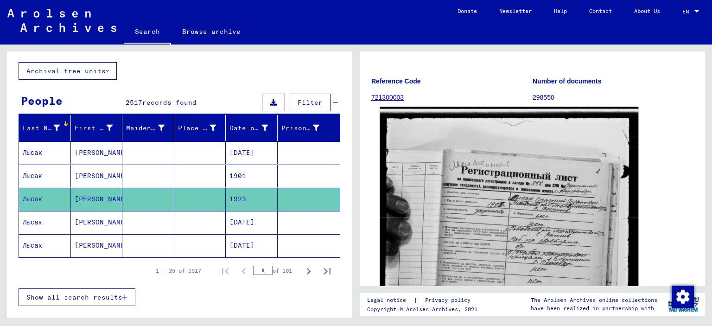
scroll to position [155, 0]
